Goal: Task Accomplishment & Management: Manage account settings

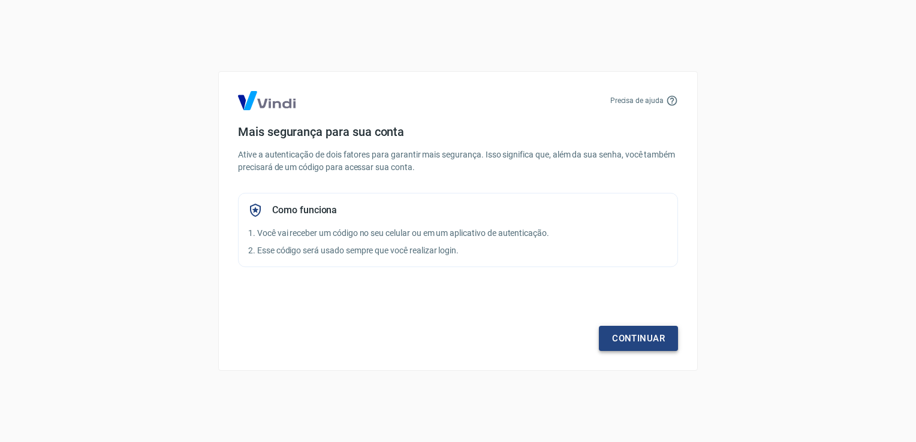
click at [623, 345] on link "Continuar" at bounding box center [638, 338] width 79 height 25
